Goal: Information Seeking & Learning: Learn about a topic

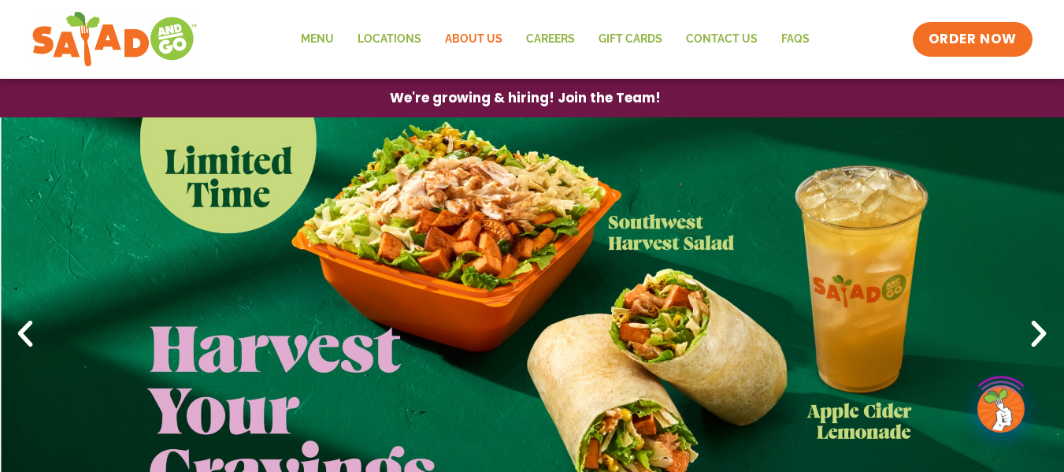
click at [475, 35] on link "About Us" at bounding box center [473, 39] width 81 height 36
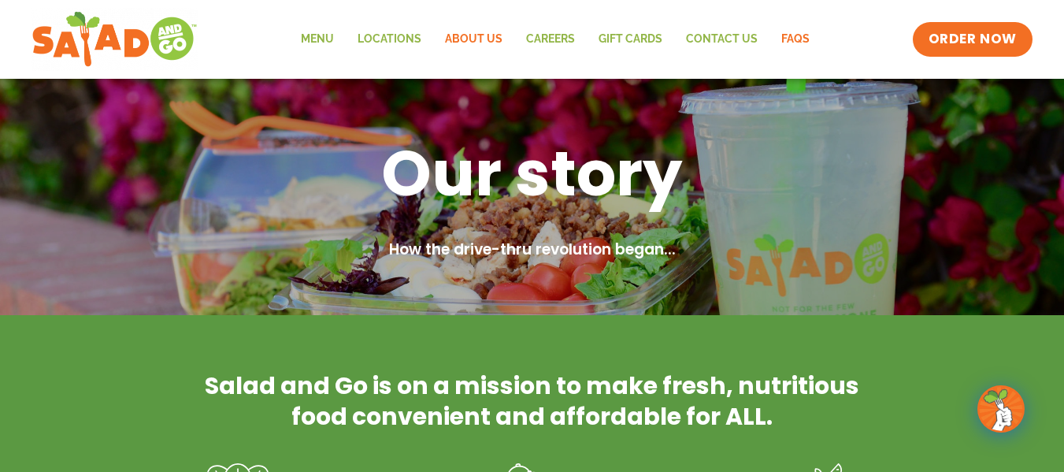
click at [802, 38] on link "FAQs" at bounding box center [795, 39] width 52 height 36
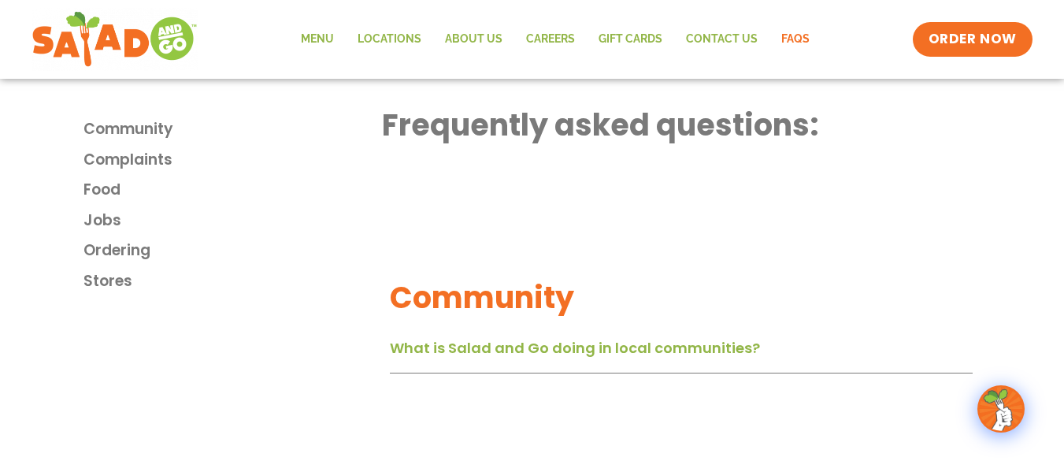
scroll to position [394, 0]
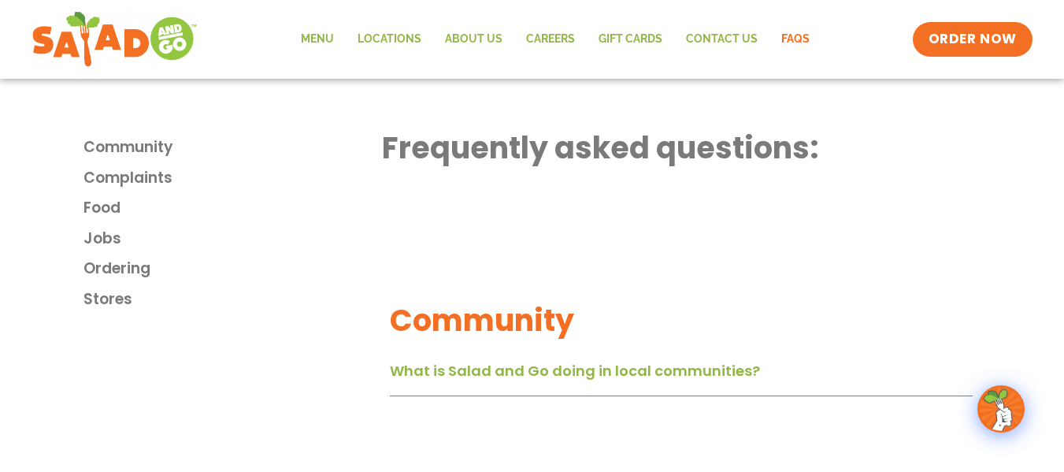
click at [679, 376] on link "What is Salad and Go doing in local communities?" at bounding box center [575, 371] width 370 height 20
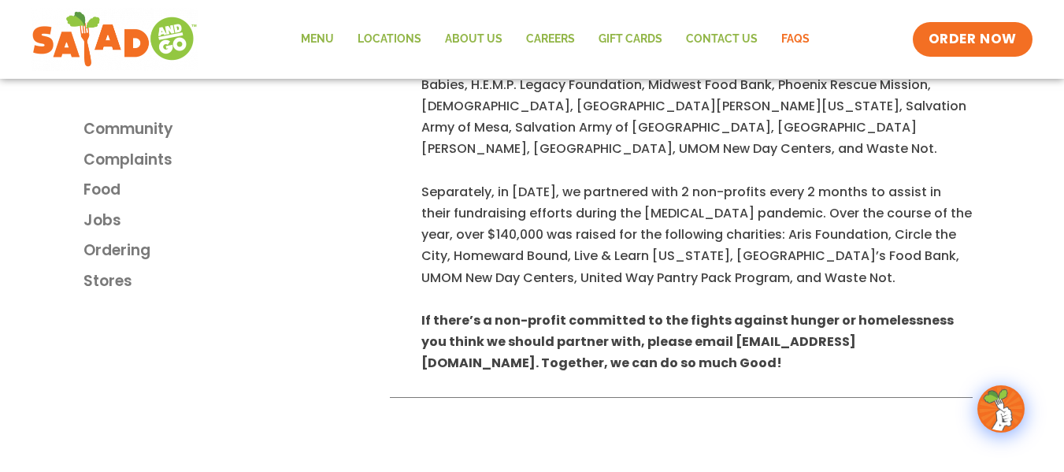
scroll to position [1024, 0]
